Goal: Transaction & Acquisition: Book appointment/travel/reservation

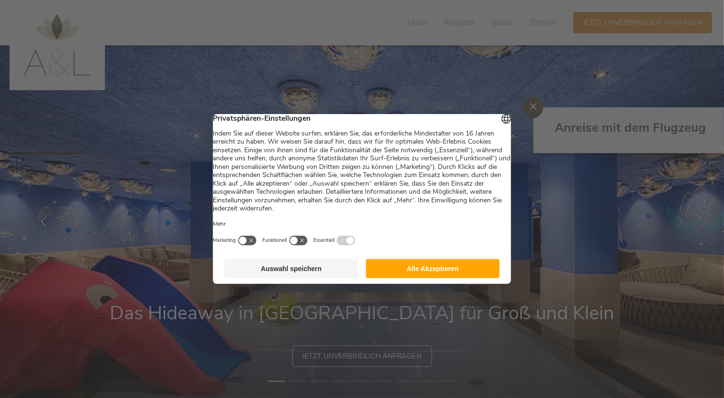
click at [530, 107] on div at bounding box center [362, 199] width 724 height 398
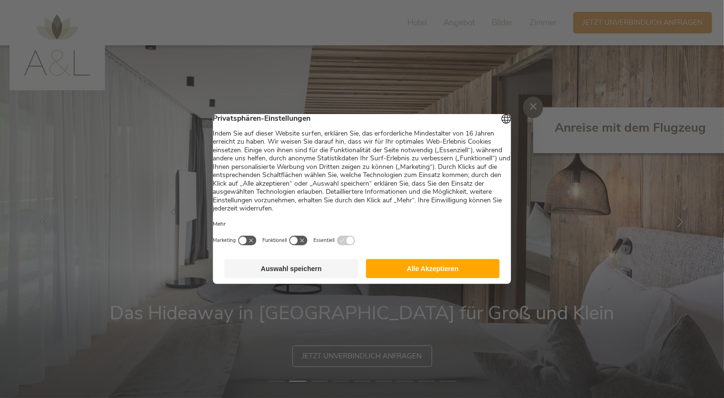
click at [533, 107] on div at bounding box center [362, 199] width 724 height 398
click at [293, 277] on button "Auswahl speichern" at bounding box center [292, 268] width 134 height 19
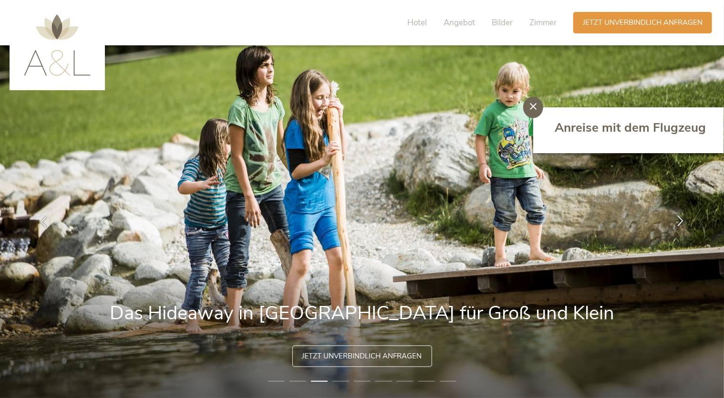
click at [686, 213] on div at bounding box center [680, 221] width 30 height 30
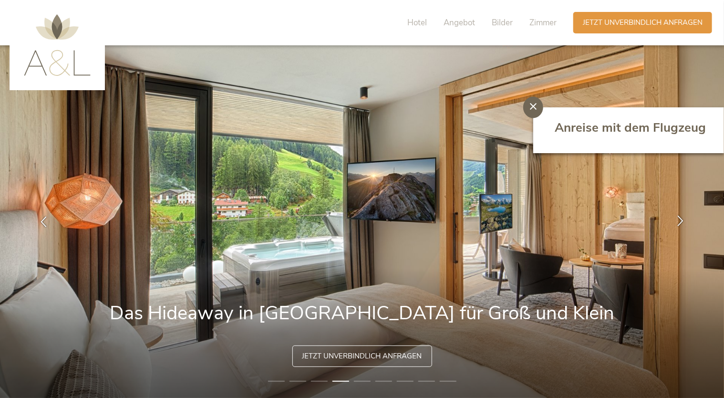
click at [679, 220] on icon at bounding box center [680, 220] width 11 height 11
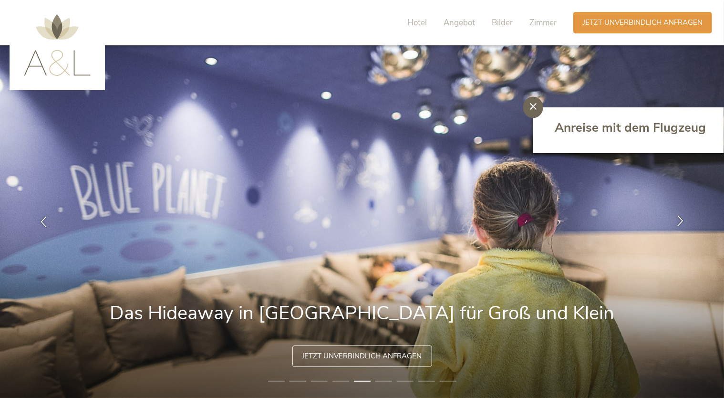
click at [679, 220] on icon at bounding box center [680, 220] width 11 height 11
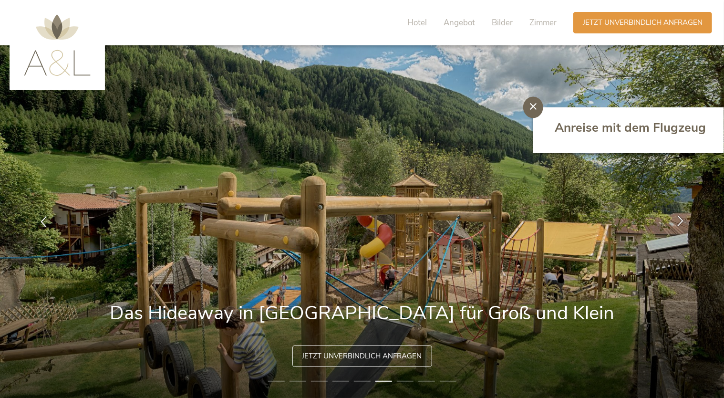
click at [679, 220] on icon at bounding box center [680, 220] width 11 height 11
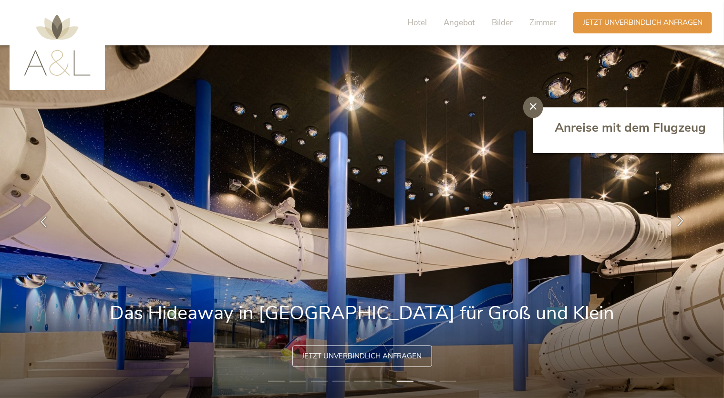
click at [679, 220] on icon at bounding box center [680, 220] width 11 height 11
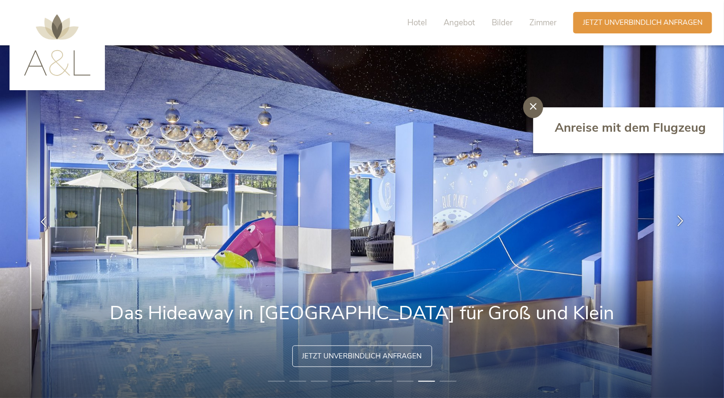
click at [679, 220] on icon at bounding box center [680, 220] width 11 height 11
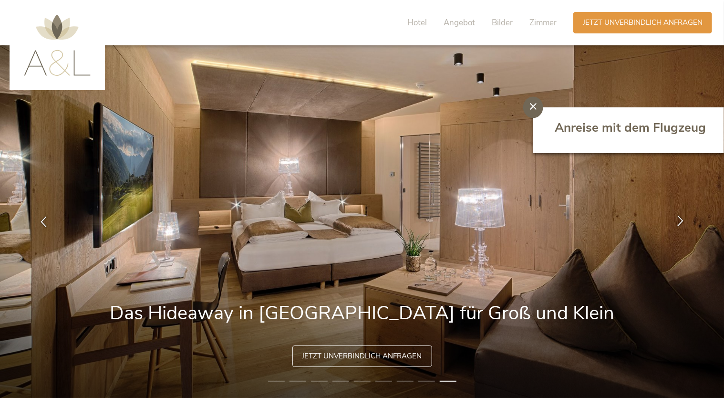
click at [679, 220] on icon at bounding box center [680, 220] width 11 height 11
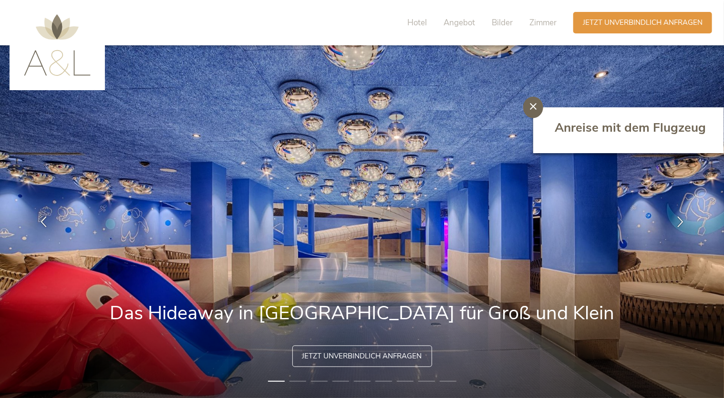
click at [529, 104] on div at bounding box center [533, 107] width 20 height 21
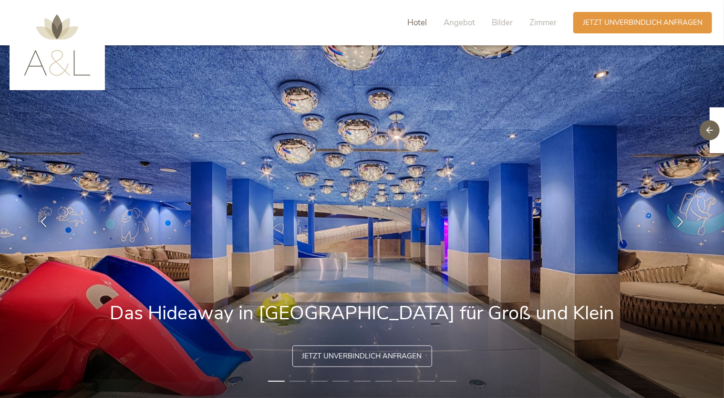
click at [420, 22] on span "Hotel" at bounding box center [417, 22] width 20 height 11
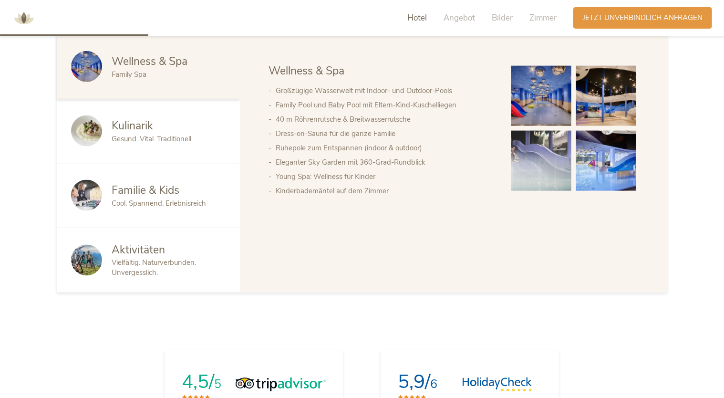
scroll to position [569, 0]
click at [160, 126] on div "Kulinarik" at bounding box center [169, 125] width 114 height 15
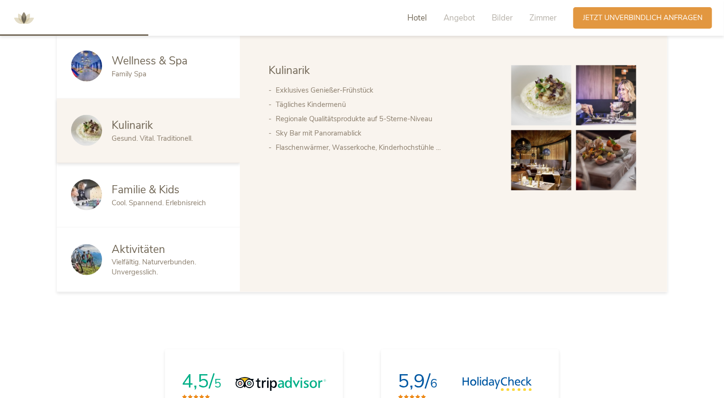
click at [169, 191] on span "Familie & Kids" at bounding box center [146, 189] width 68 height 15
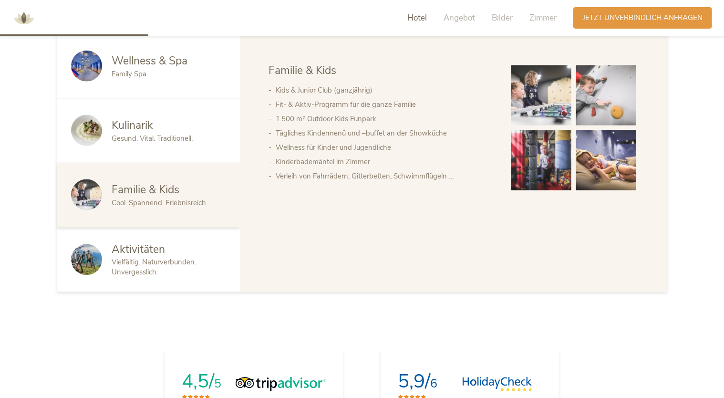
click at [184, 252] on div "Aktivitäten" at bounding box center [169, 249] width 114 height 15
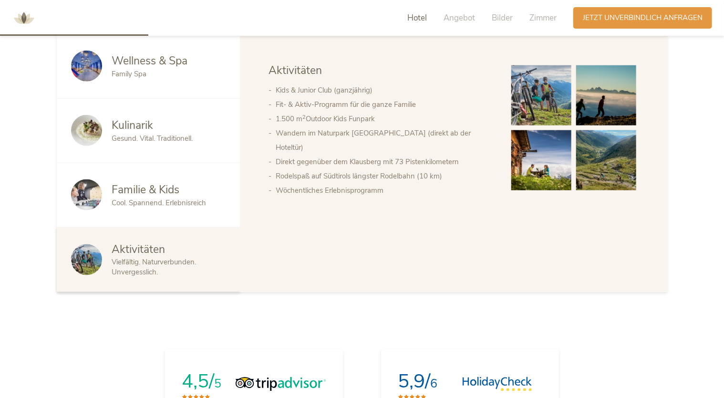
click at [198, 199] on span "Cool. Spannend. Erlebnisreich" at bounding box center [159, 203] width 94 height 10
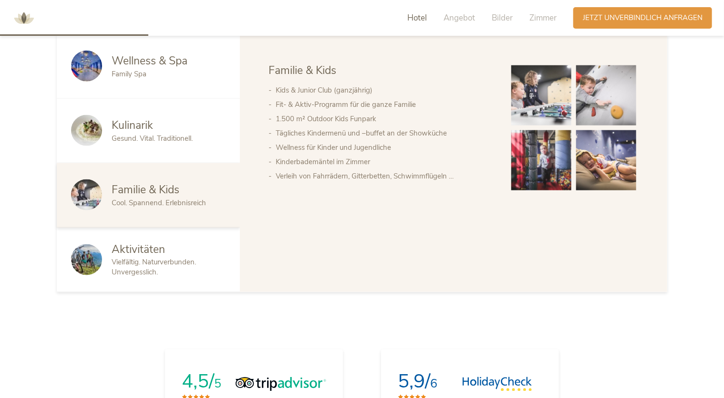
click at [198, 254] on div "Aktivitäten" at bounding box center [169, 249] width 114 height 15
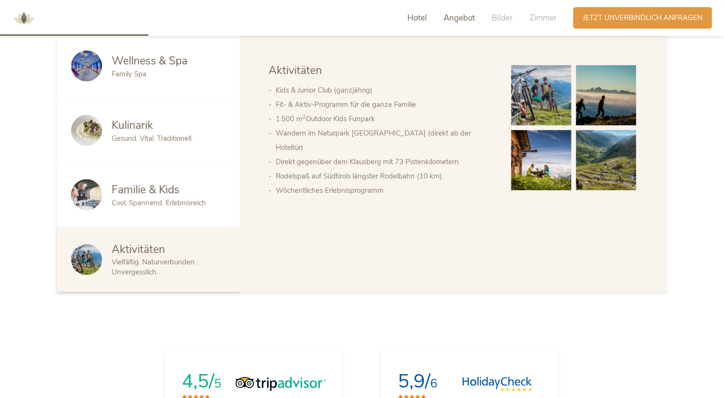
click at [461, 16] on span "Angebot" at bounding box center [458, 17] width 31 height 11
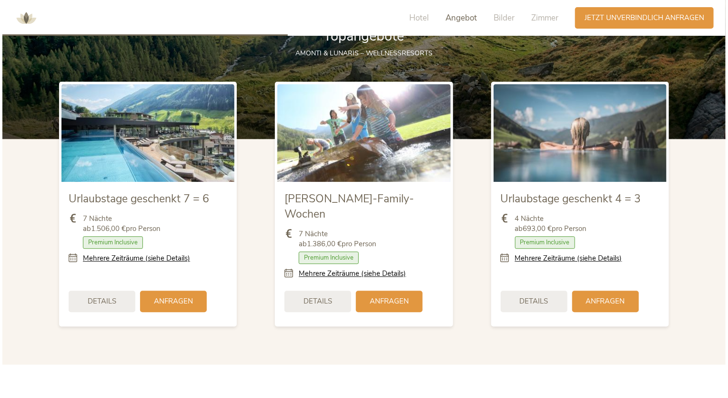
scroll to position [1097, 0]
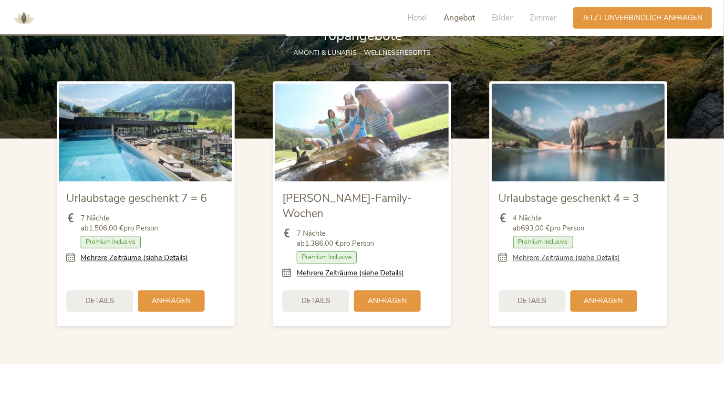
click at [587, 258] on link "Mehrere Zeiträume (siehe Details)" at bounding box center [566, 258] width 107 height 10
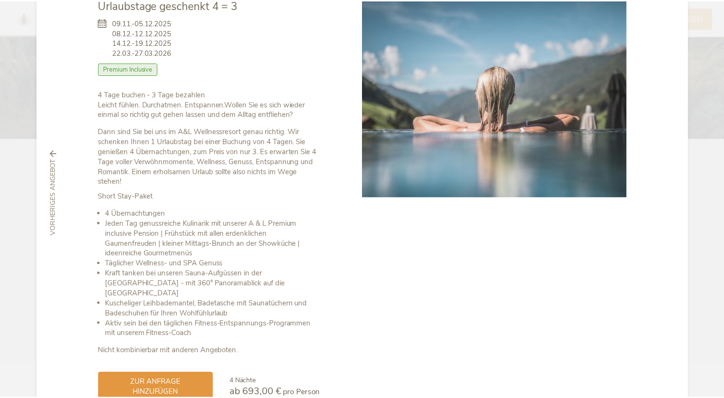
scroll to position [0, 0]
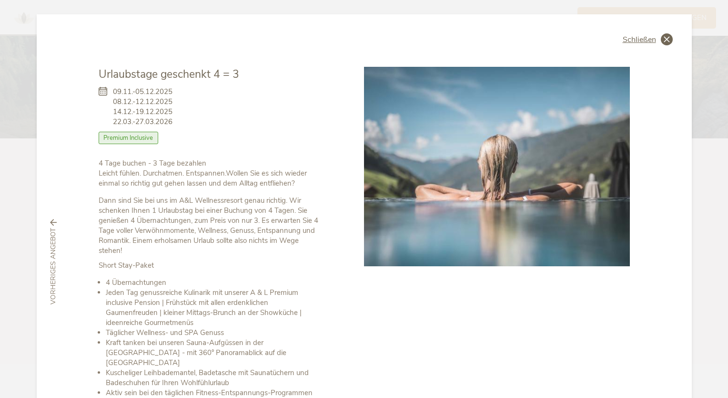
click at [667, 41] on icon at bounding box center [667, 39] width 12 height 12
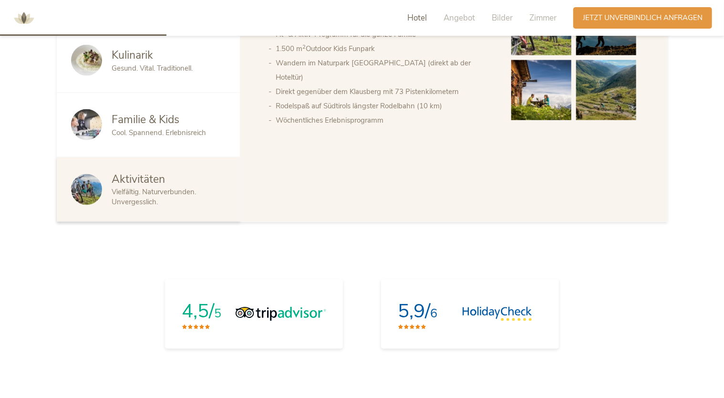
scroll to position [639, 0]
